Goal: Information Seeking & Learning: Learn about a topic

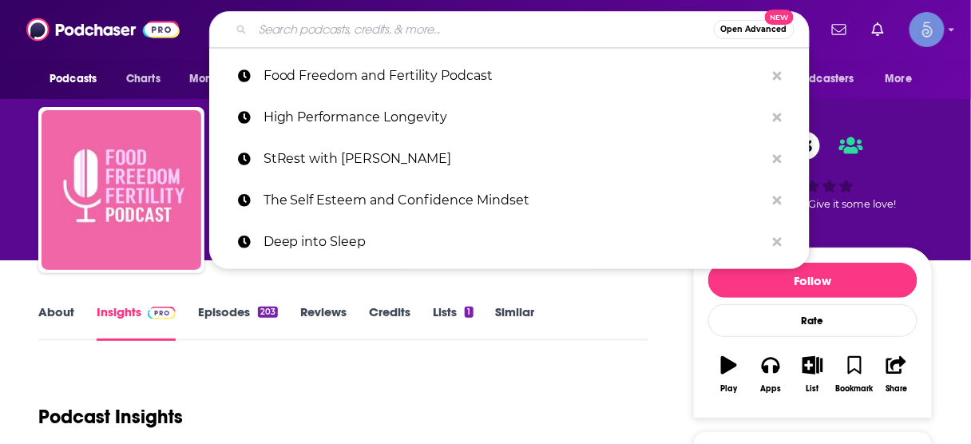
type input "Pull the Chute - Grow your People, Grow your Company Podcast"
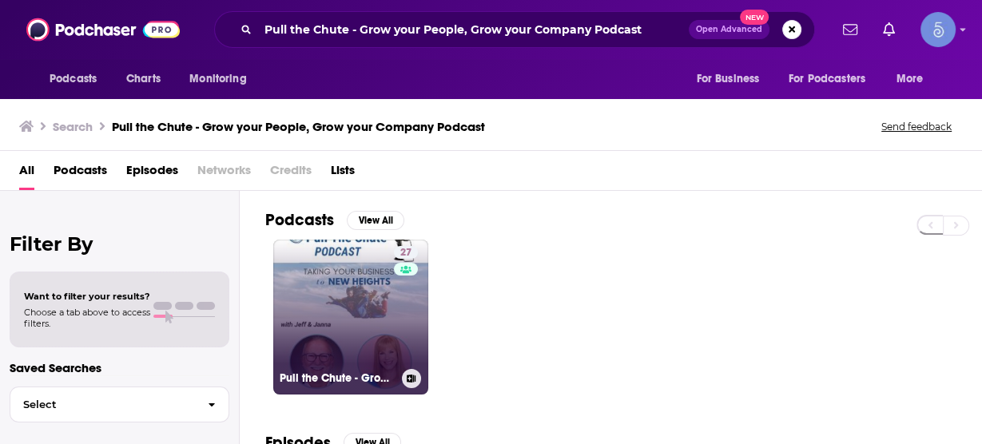
click at [356, 294] on link "27 Pull the Chute - Grow your People, Grow your Company Podcast" at bounding box center [350, 317] width 155 height 155
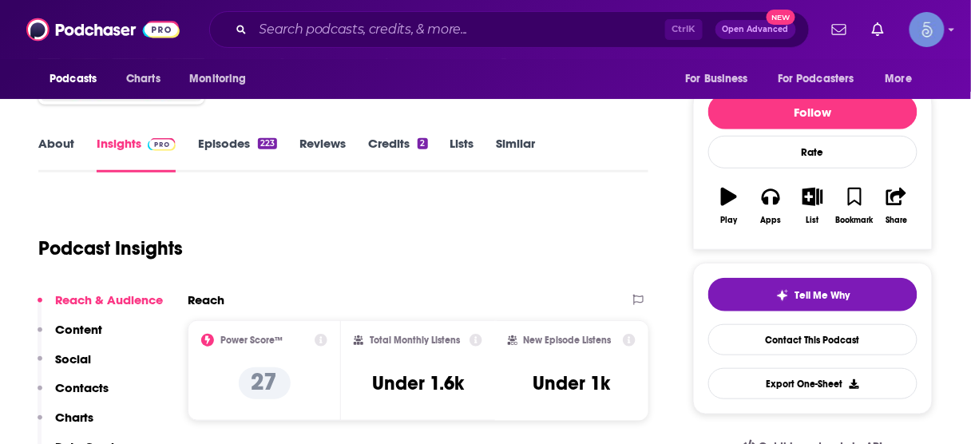
scroll to position [192, 0]
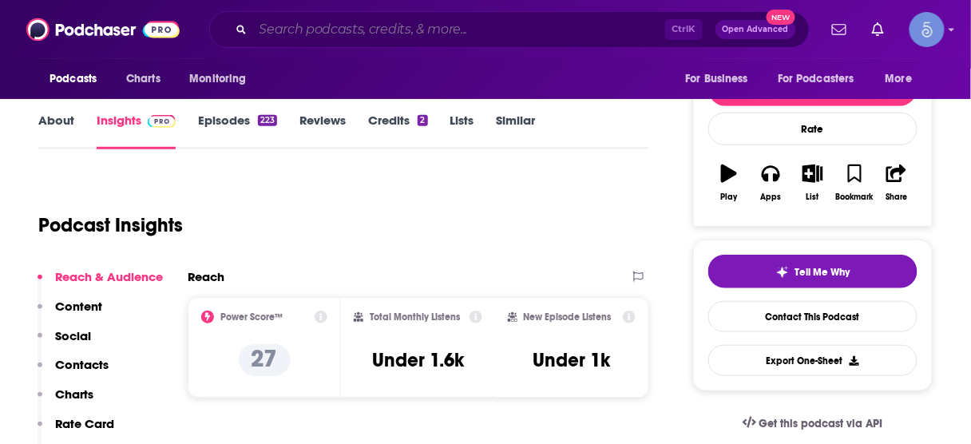
click at [440, 28] on input "Search podcasts, credits, & more..." at bounding box center [459, 30] width 412 height 26
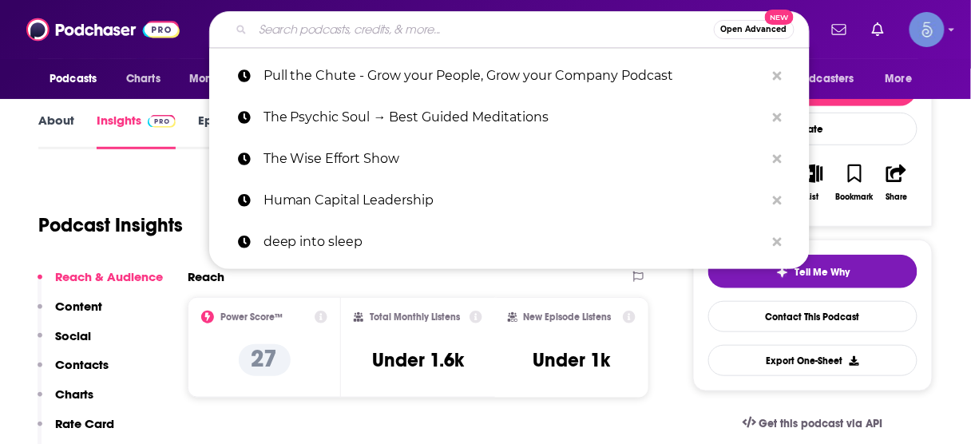
paste input "BIOptimizers"
type input "BIOptimizers"
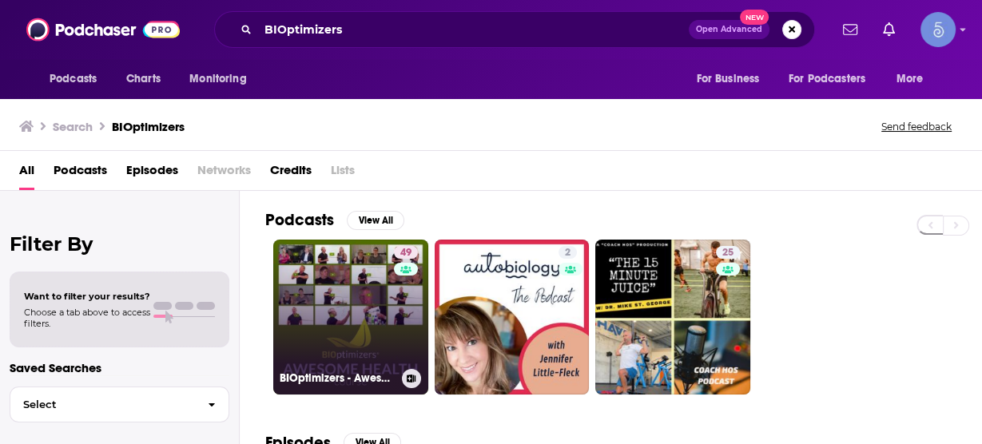
click at [356, 306] on link "49 BIOptimizers - Awesome Health Podcast" at bounding box center [350, 317] width 155 height 155
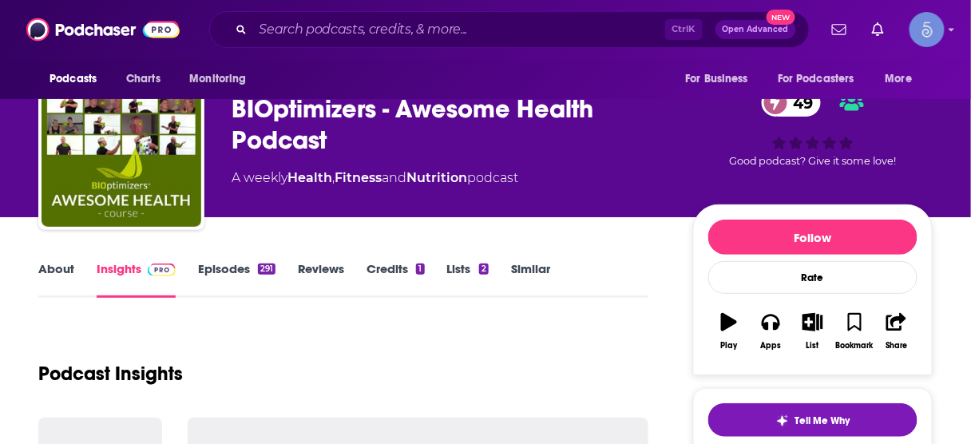
scroll to position [192, 0]
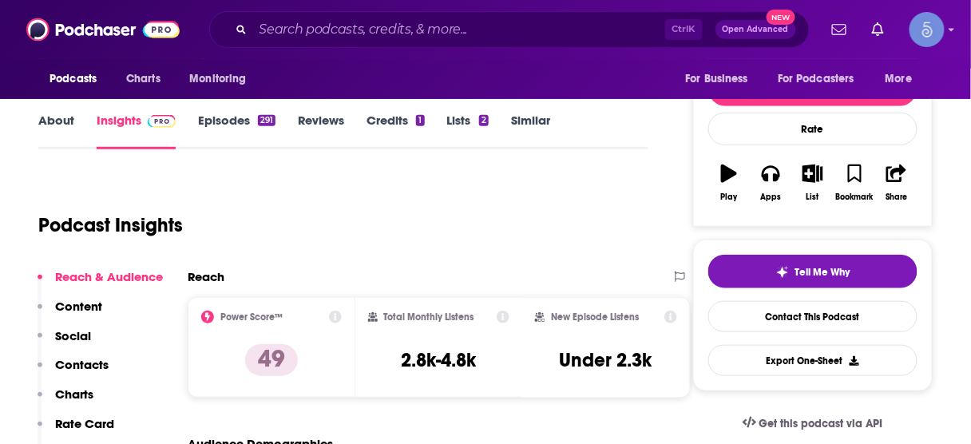
click at [475, 14] on div "Ctrl K Open Advanced New" at bounding box center [509, 29] width 601 height 37
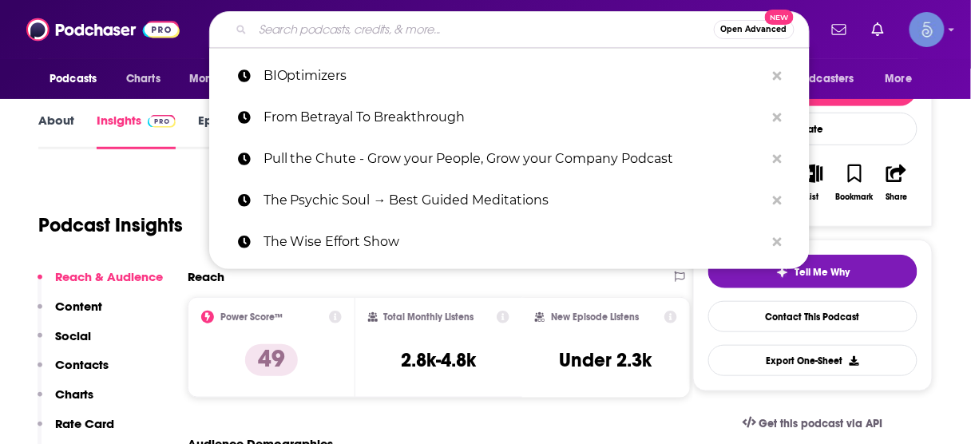
click at [482, 29] on input "Search podcasts, credits, & more..." at bounding box center [483, 30] width 461 height 26
paste input "Accelerate Your Business Growth"
type input "Accelerate Your Business Growth"
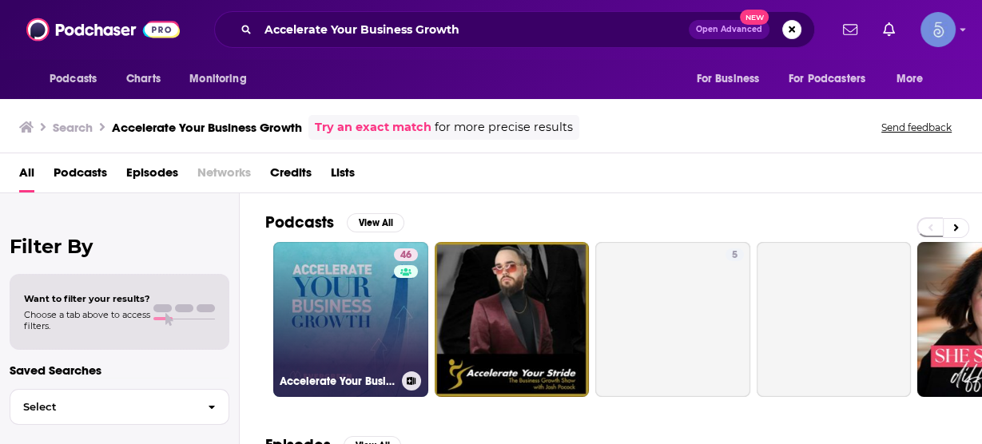
click at [352, 300] on link "46 Accelerate Your Business Growth" at bounding box center [350, 319] width 155 height 155
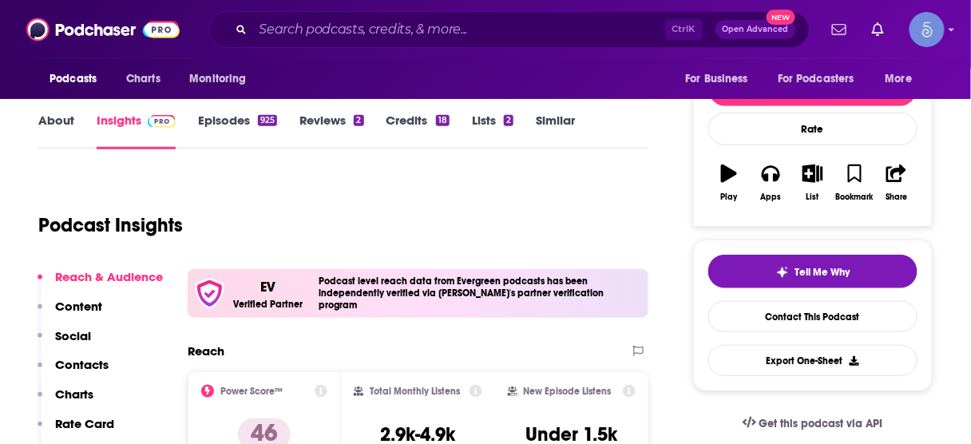
scroll to position [256, 0]
